Goal: Information Seeking & Learning: Find specific fact

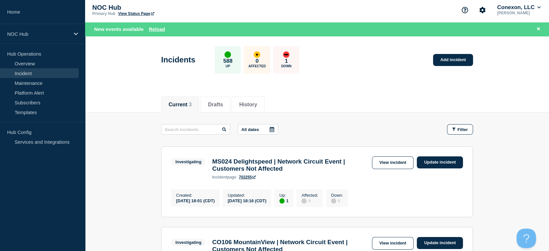
scroll to position [108, 0]
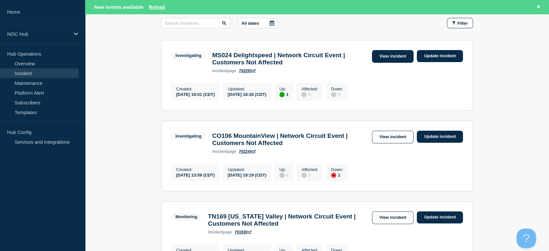
click at [385, 56] on link "View incident" at bounding box center [393, 56] width 42 height 13
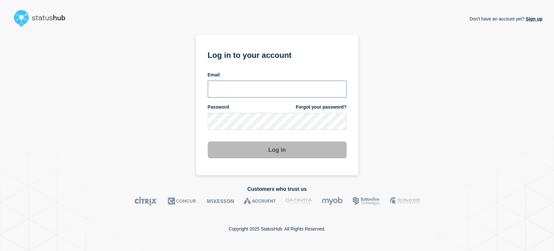
drag, startPoint x: 273, startPoint y: 88, endPoint x: 286, endPoint y: 97, distance: 15.2
click at [273, 88] on input "email input" at bounding box center [277, 89] width 139 height 17
type input "sean.webb@conexon.us"
click at [208, 141] on button "Log in" at bounding box center [277, 149] width 139 height 17
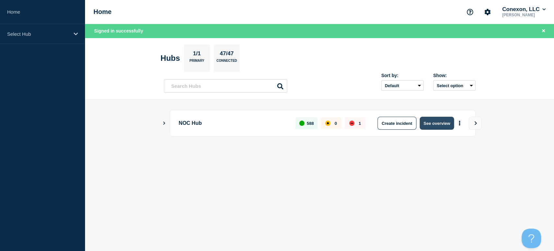
click at [436, 123] on button "See overview" at bounding box center [437, 123] width 34 height 13
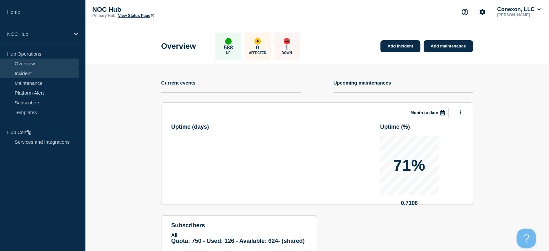
click at [43, 69] on link "Incident" at bounding box center [39, 73] width 79 height 10
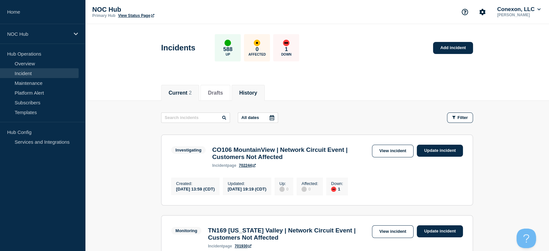
click at [255, 93] on button "History" at bounding box center [248, 93] width 18 height 6
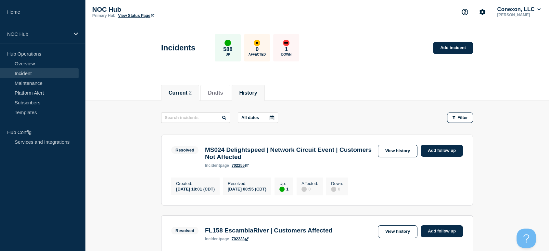
click at [181, 96] on li "Current 2" at bounding box center [180, 93] width 38 height 16
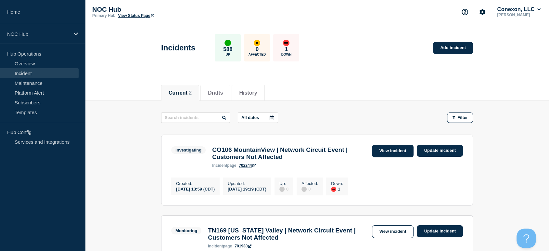
click at [391, 149] on link "View incident" at bounding box center [393, 150] width 42 height 13
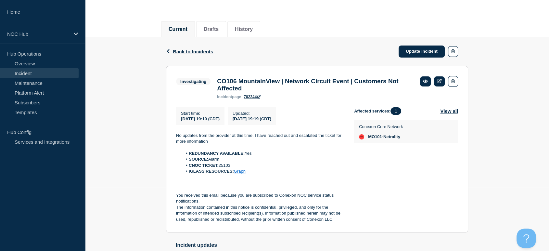
scroll to position [108, 0]
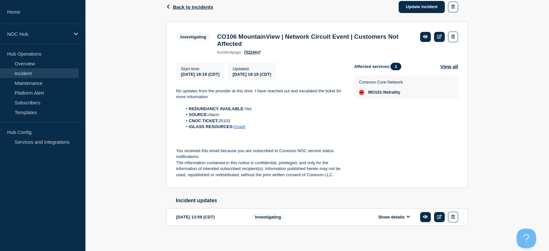
click at [231, 124] on li "CNOC TICKET: 25103" at bounding box center [262, 121] width 161 height 6
drag, startPoint x: 232, startPoint y: 124, endPoint x: 220, endPoint y: 127, distance: 12.6
click at [220, 124] on li "CNOC TICKET: 25103" at bounding box center [262, 121] width 161 height 6
copy li "25103"
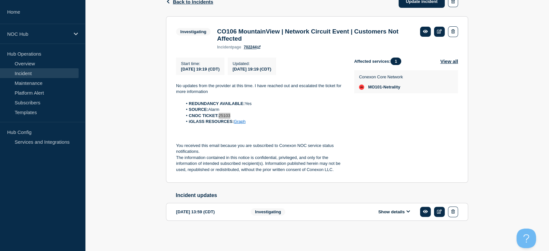
scroll to position [118, 0]
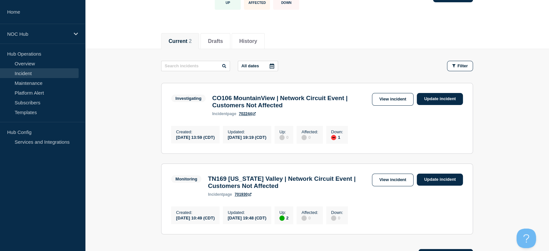
scroll to position [21, 0]
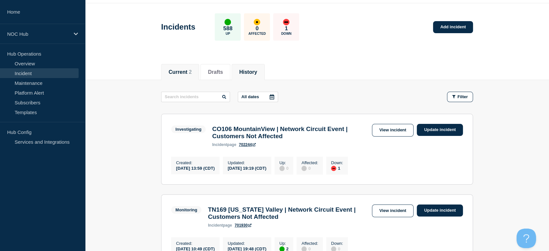
click at [253, 71] on button "History" at bounding box center [248, 72] width 18 height 6
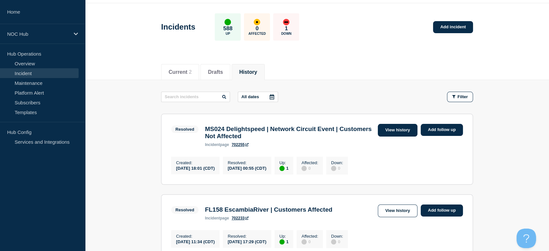
click at [396, 127] on link "View history" at bounding box center [398, 130] width 40 height 13
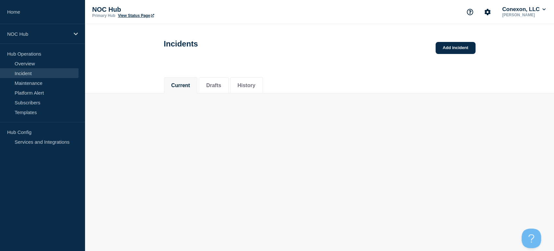
click at [396, 127] on body "Home NOC Hub Hub Operations Overview Incident Maintenance Platform Alert Subscr…" at bounding box center [277, 125] width 554 height 251
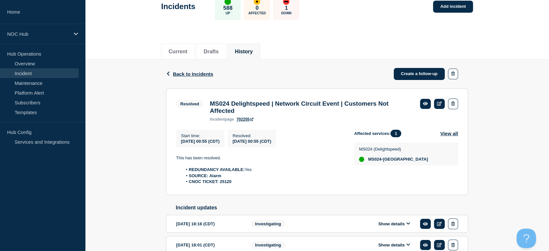
scroll to position [72, 0]
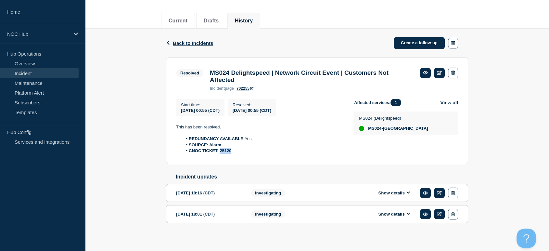
drag, startPoint x: 231, startPoint y: 156, endPoint x: 220, endPoint y: 157, distance: 11.1
click at [220, 154] on li "CNOC TICKET: 25120" at bounding box center [262, 151] width 161 height 6
copy strong "25120"
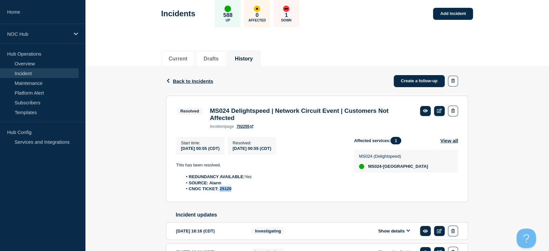
scroll to position [0, 0]
